Goal: Check status: Check status

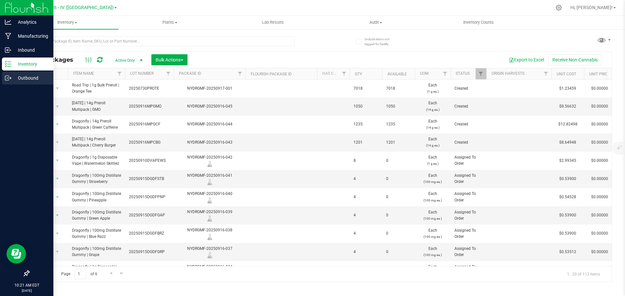
drag, startPoint x: 0, startPoint y: 0, endPoint x: 6, endPoint y: 80, distance: 80.2
click at [6, 80] on icon at bounding box center [7, 78] width 4 height 5
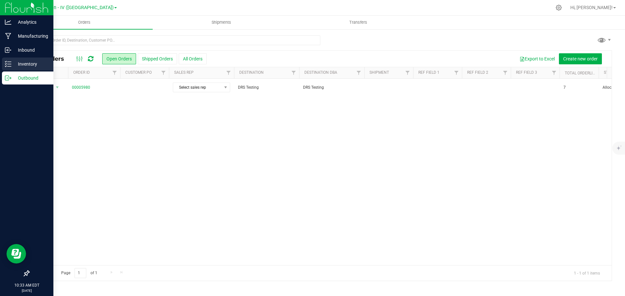
click at [9, 66] on icon at bounding box center [8, 64] width 7 height 7
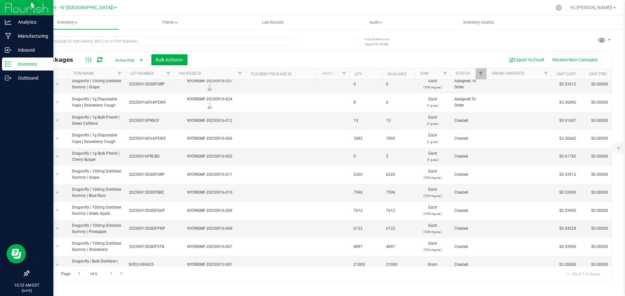
scroll to position [180, 0]
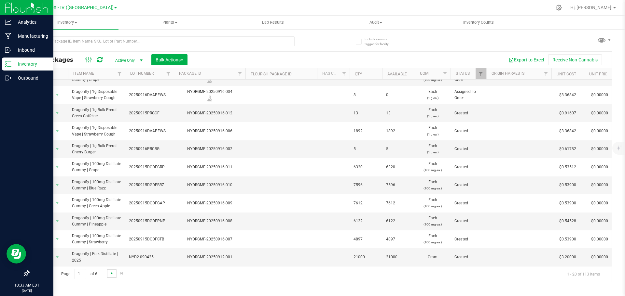
click at [111, 273] on span "Go to the next page" at bounding box center [111, 273] width 5 height 5
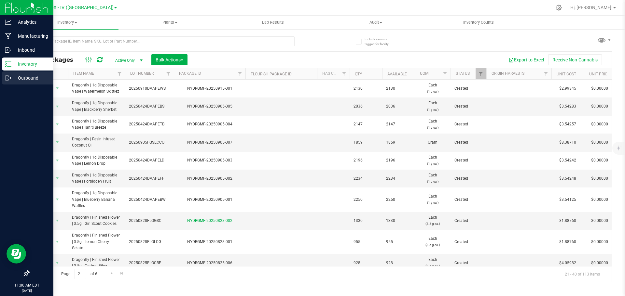
click at [6, 78] on icon at bounding box center [8, 78] width 7 height 7
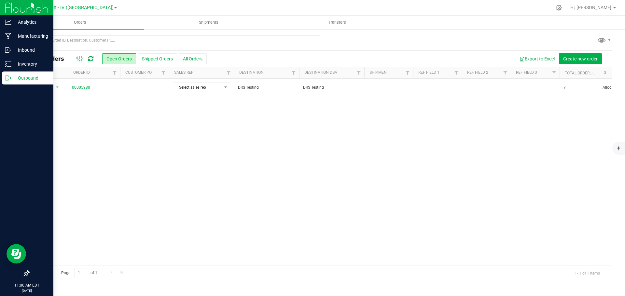
click at [163, 161] on div "Action Action Cancel order Clone order Edit order Mark as fully paid Order audi…" at bounding box center [320, 172] width 582 height 187
click at [209, 21] on span "Shipments" at bounding box center [208, 23] width 37 height 6
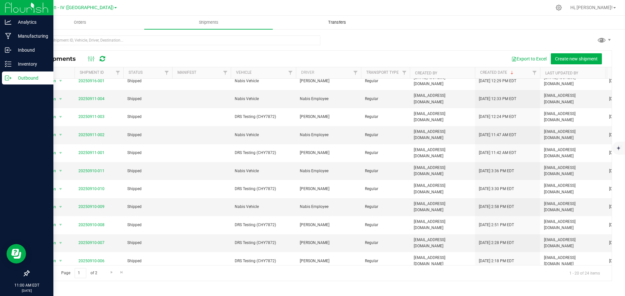
click at [324, 24] on span "Transfers" at bounding box center [336, 23] width 35 height 6
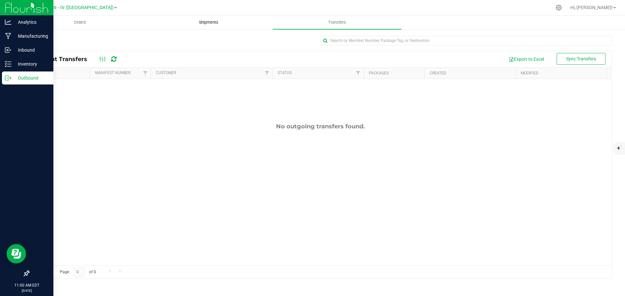
click at [223, 22] on span "Shipments" at bounding box center [208, 23] width 37 height 6
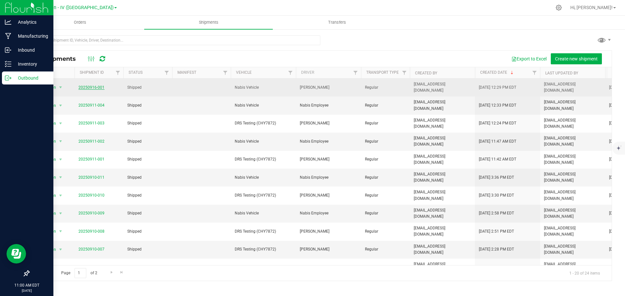
click at [90, 86] on link "20250916-001" at bounding box center [91, 87] width 26 height 5
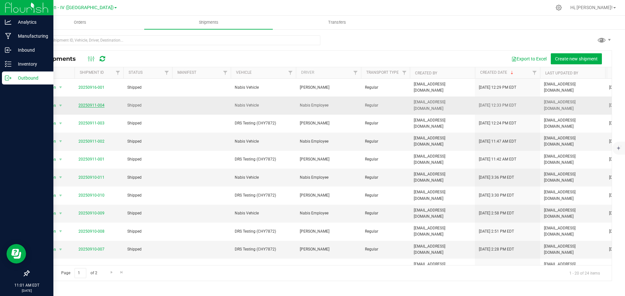
click at [95, 103] on link "20250911-004" at bounding box center [91, 105] width 26 height 5
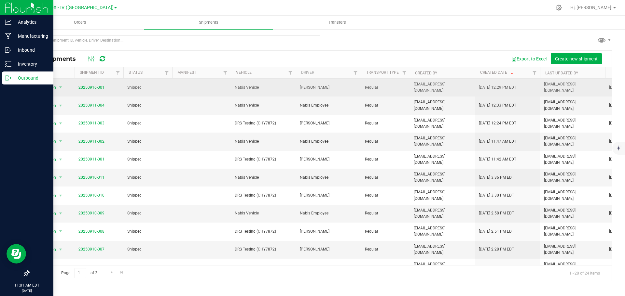
click at [96, 85] on span "20250916-001" at bounding box center [91, 88] width 26 height 6
click at [96, 87] on link "20250916-001" at bounding box center [91, 87] width 26 height 5
